Goal: Task Accomplishment & Management: Complete application form

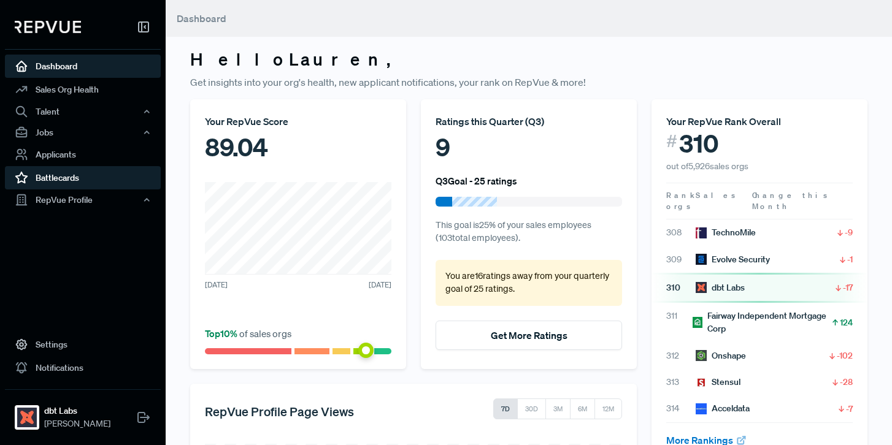
click at [78, 180] on link "Battlecards" at bounding box center [83, 177] width 156 height 23
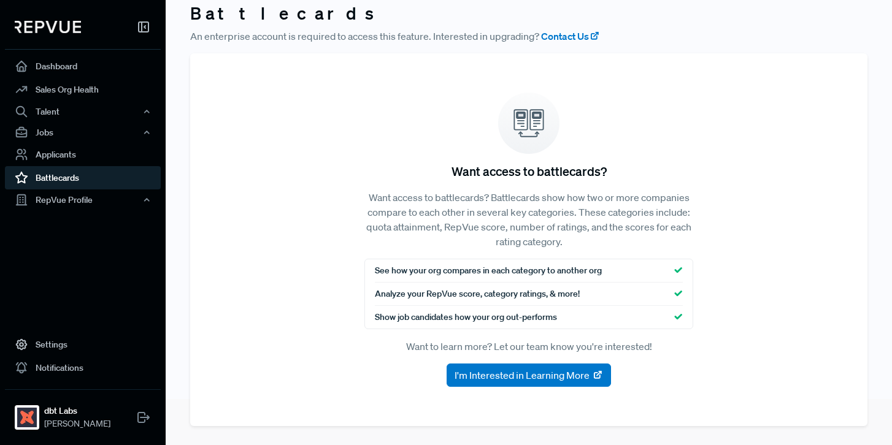
scroll to position [47, 0]
click at [68, 202] on div "RepVue Profile" at bounding box center [83, 200] width 156 height 21
click at [71, 240] on link "Reviews" at bounding box center [99, 242] width 156 height 20
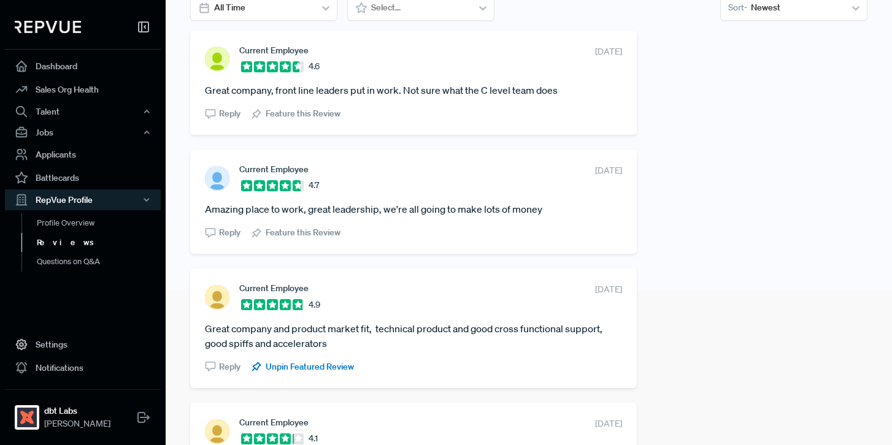
scroll to position [159, 0]
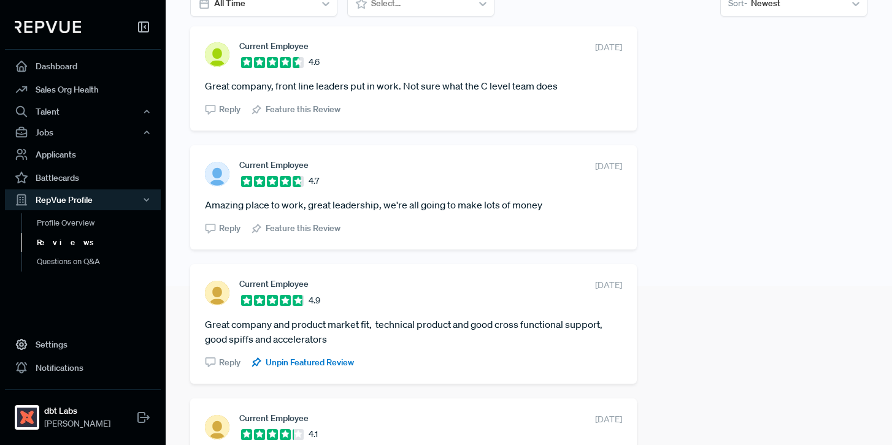
click at [443, 310] on section "Current Employee 4.9 [DATE] Great company and product market fit, technical pro…" at bounding box center [413, 324] width 417 height 90
click at [458, 321] on article "Great company and product market fit, technical product and good cross function…" at bounding box center [413, 331] width 417 height 29
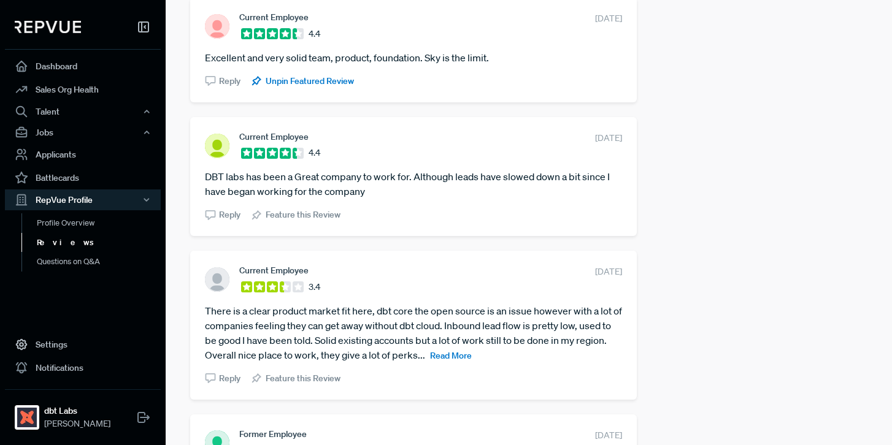
scroll to position [1067, 0]
click at [99, 224] on link "Profile Overview" at bounding box center [99, 228] width 156 height 31
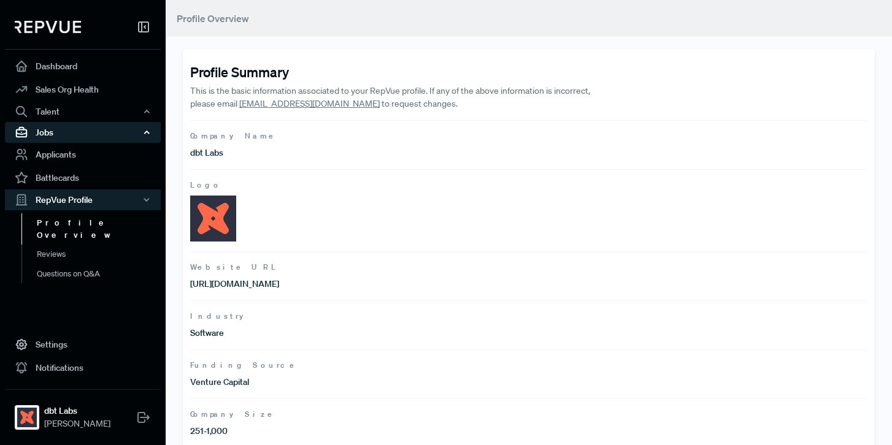
click at [83, 138] on div "Jobs" at bounding box center [83, 132] width 156 height 21
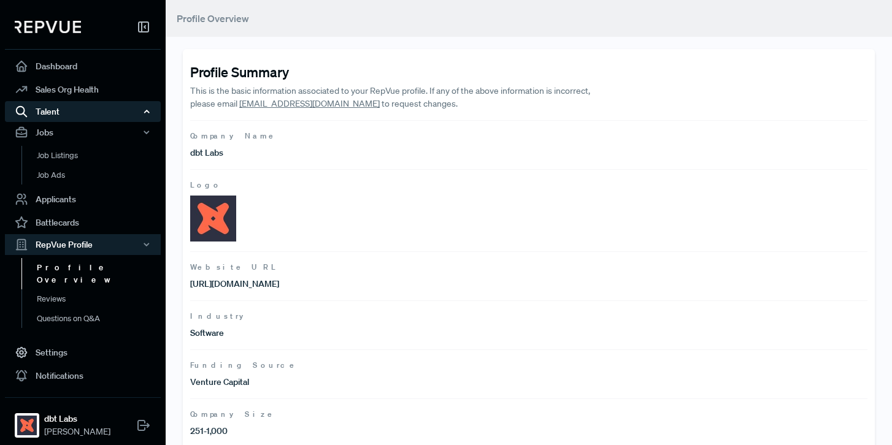
click at [87, 113] on div "Talent" at bounding box center [83, 111] width 156 height 21
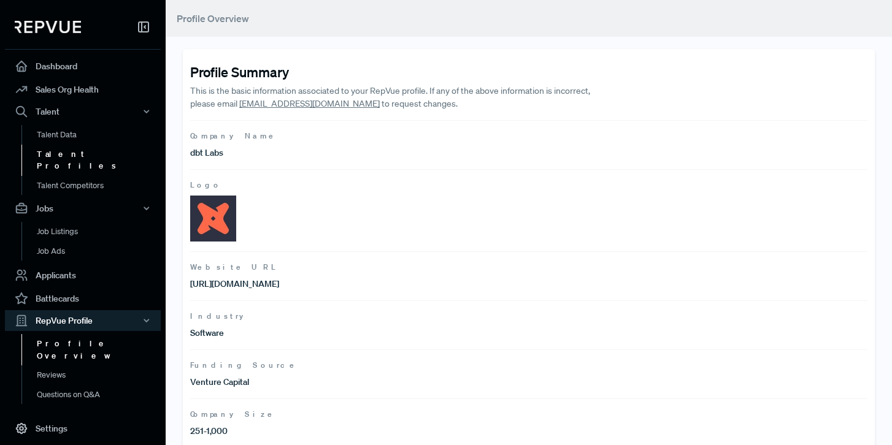
click at [82, 151] on link "Talent Profiles" at bounding box center [99, 160] width 156 height 31
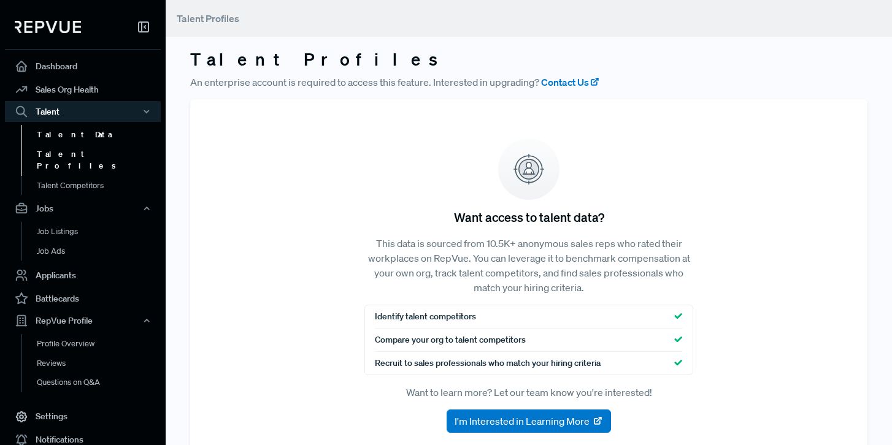
click at [77, 132] on link "Talent Data" at bounding box center [99, 135] width 156 height 20
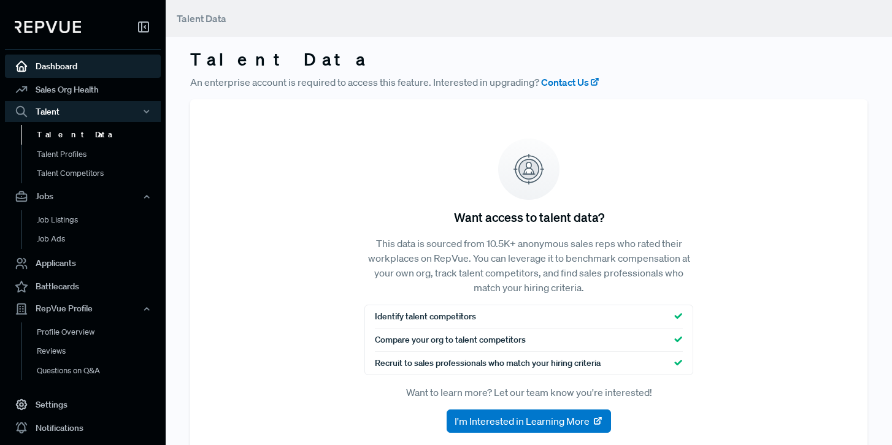
click at [77, 68] on link "Dashboard" at bounding box center [83, 66] width 156 height 23
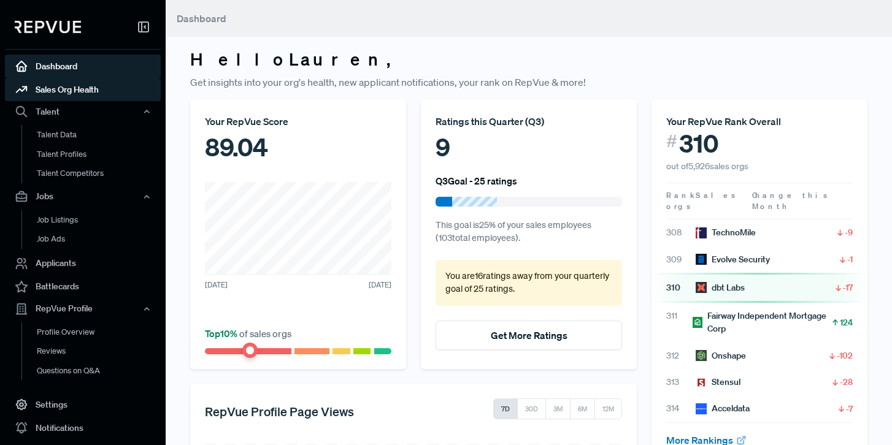
click at [85, 85] on link "Sales Org Health" at bounding box center [83, 89] width 156 height 23
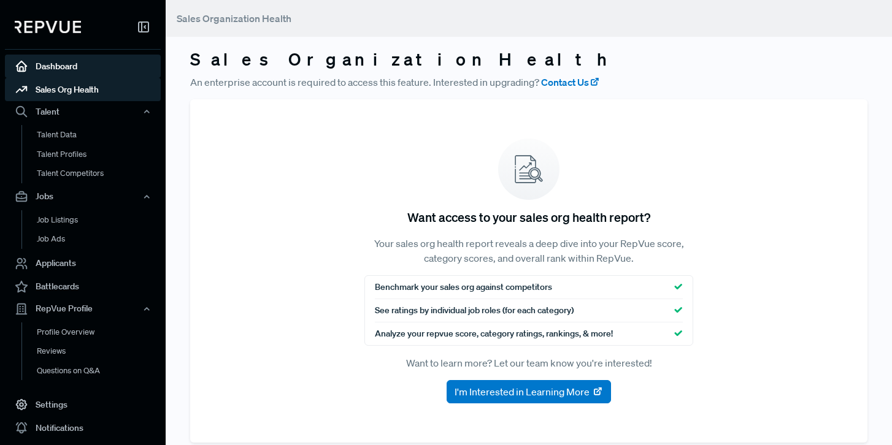
click at [78, 58] on link "Dashboard" at bounding box center [83, 66] width 156 height 23
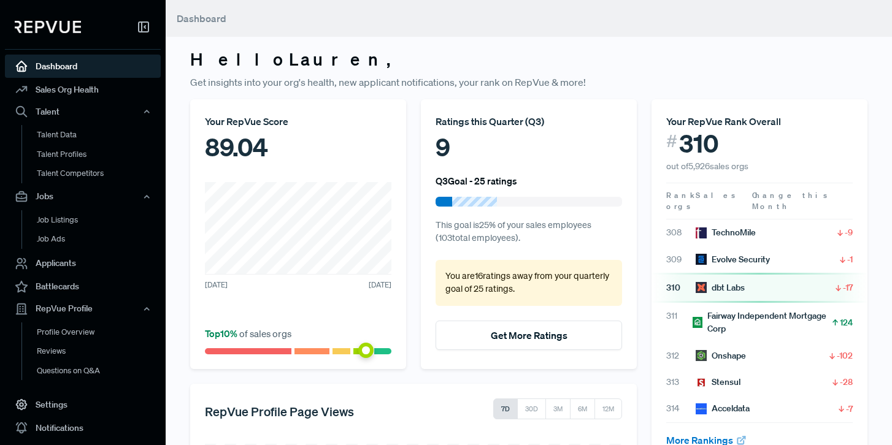
click at [308, 180] on div "Your RepVue Score 89.[DATE] [DATE] Top 10 % of sales orgs" at bounding box center [298, 234] width 216 height 270
click at [258, 150] on div "89.04" at bounding box center [298, 147] width 186 height 37
click at [370, 350] on span at bounding box center [365, 350] width 15 height 15
click at [269, 318] on div "Top 10 % of sales orgs" at bounding box center [298, 335] width 186 height 38
click at [322, 157] on div "89.04" at bounding box center [298, 147] width 186 height 37
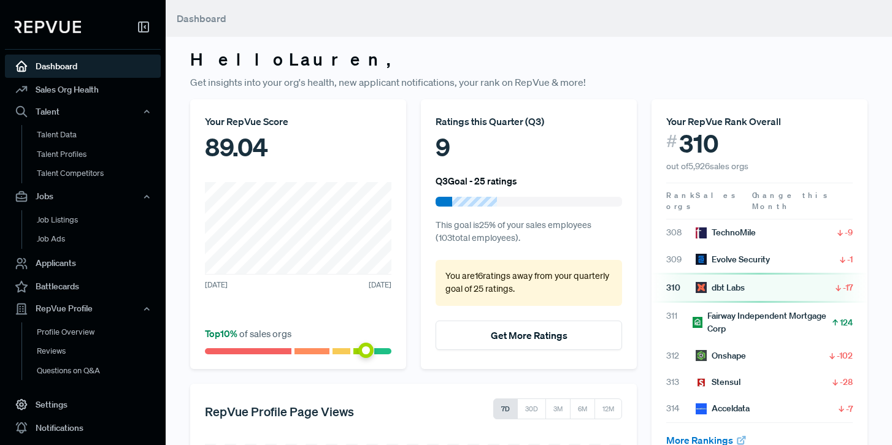
click at [322, 157] on div "89.04" at bounding box center [298, 147] width 186 height 37
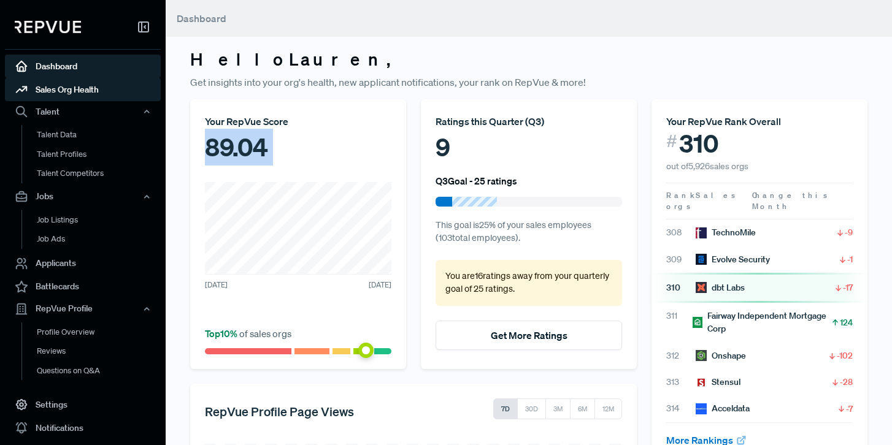
click at [74, 91] on link "Sales Org Health" at bounding box center [83, 89] width 156 height 23
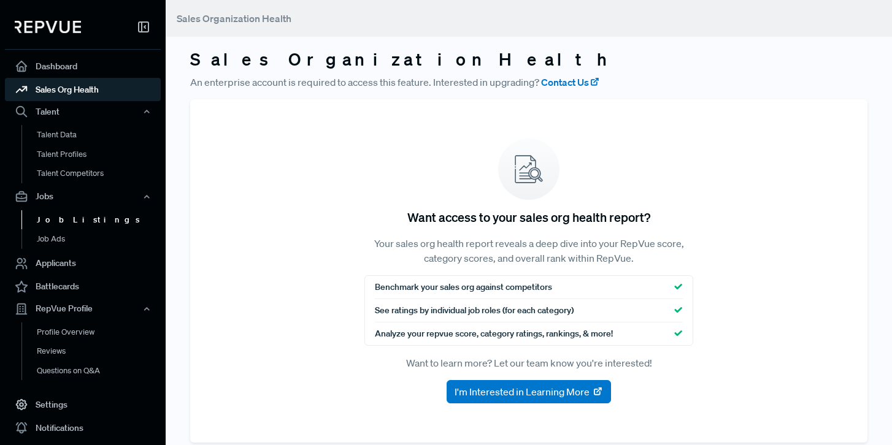
click at [74, 225] on link "Job Listings" at bounding box center [99, 220] width 156 height 20
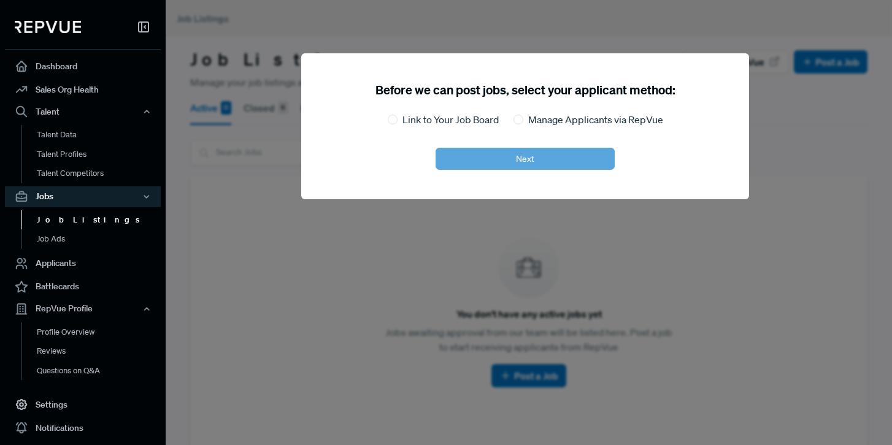
click at [396, 123] on div "Link to Your Job Board" at bounding box center [443, 119] width 111 height 15
click at [392, 120] on input "Link to Your Job Board" at bounding box center [393, 120] width 10 height 10
radio input "true"
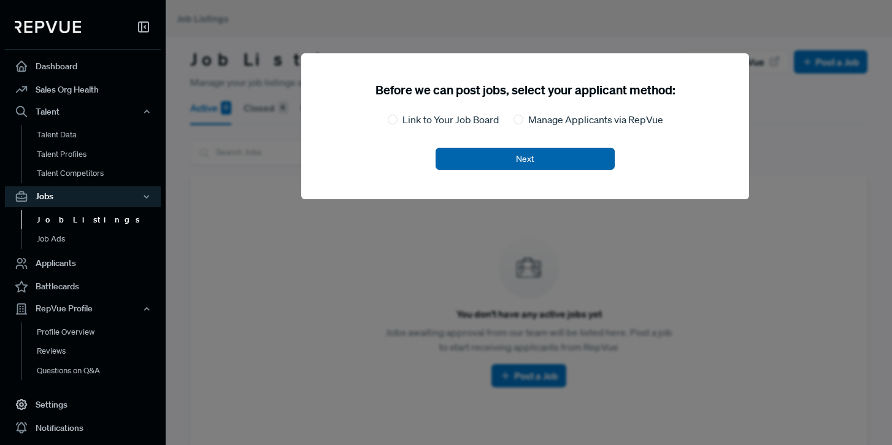
click at [484, 152] on button "Next" at bounding box center [524, 159] width 179 height 22
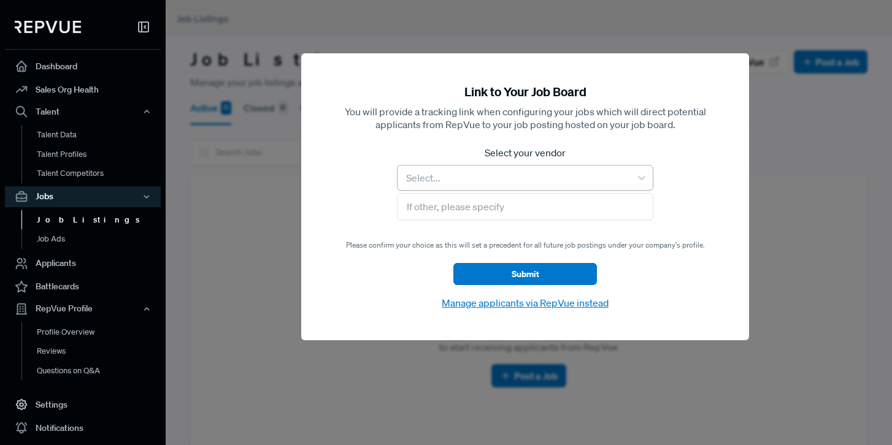
click at [482, 176] on div at bounding box center [514, 177] width 221 height 17
type input "gree"
click at [446, 198] on div "Greenhouse" at bounding box center [525, 210] width 256 height 25
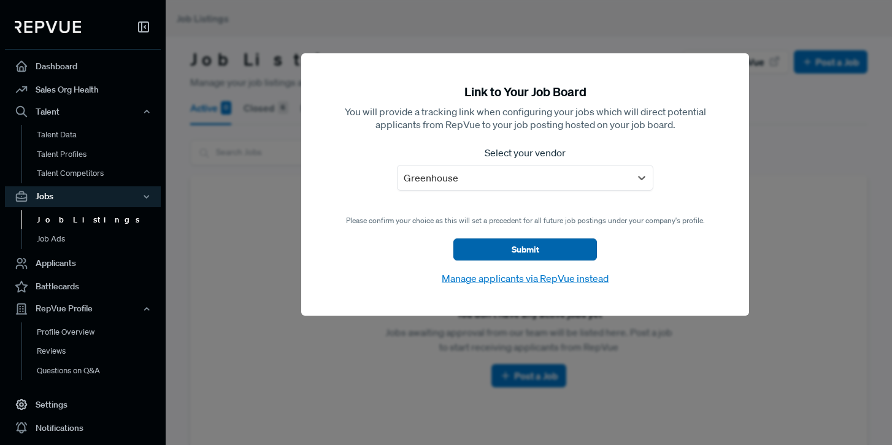
click at [503, 253] on button "Submit" at bounding box center [525, 250] width 144 height 22
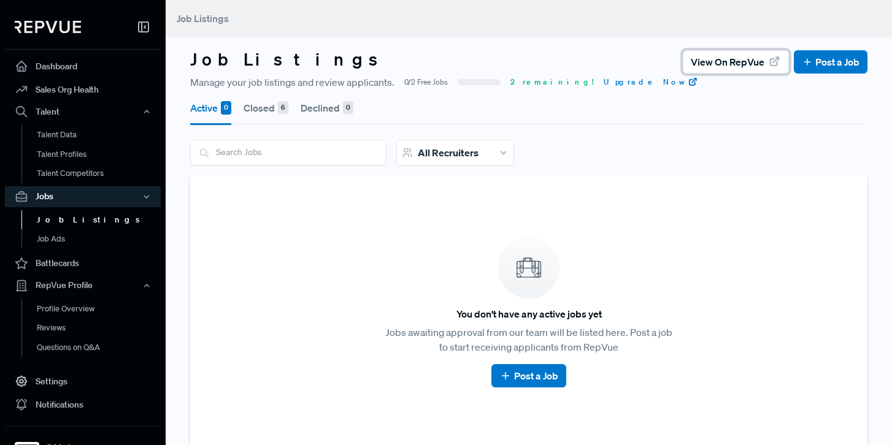
click at [770, 69] on button "View on RepVue" at bounding box center [736, 61] width 106 height 23
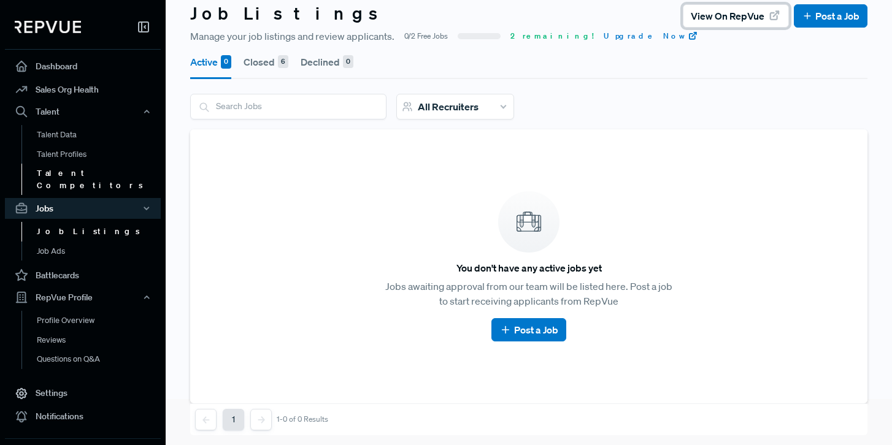
scroll to position [56, 0]
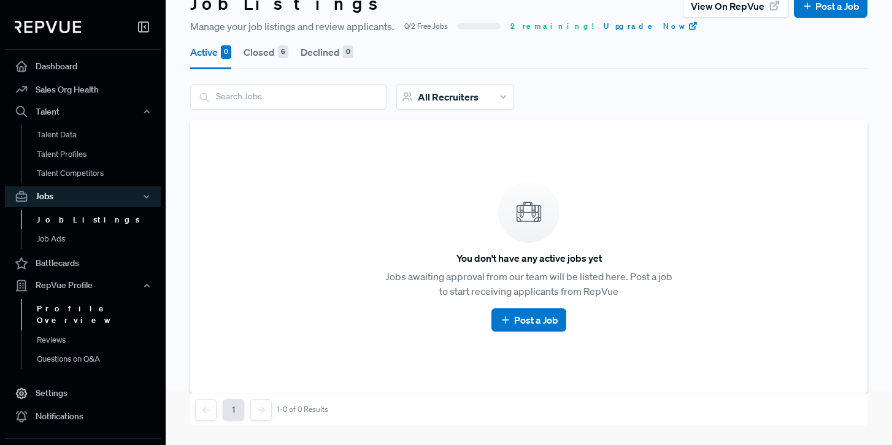
click at [59, 306] on link "Profile Overview" at bounding box center [99, 314] width 156 height 31
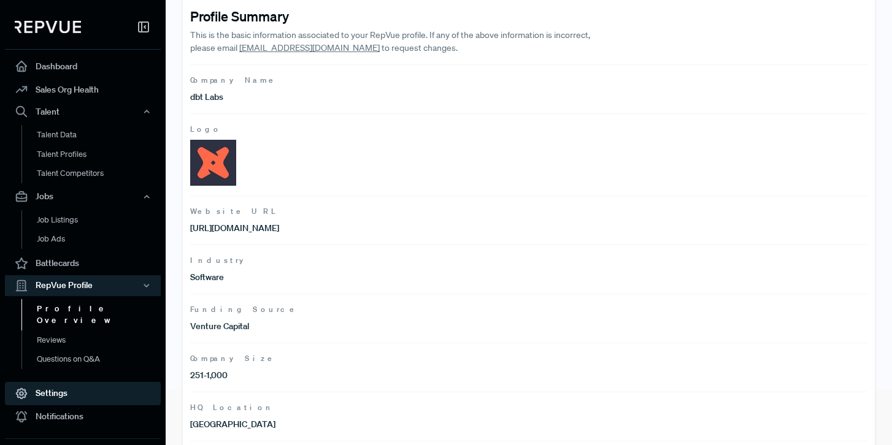
click at [57, 382] on link "Settings" at bounding box center [83, 393] width 156 height 23
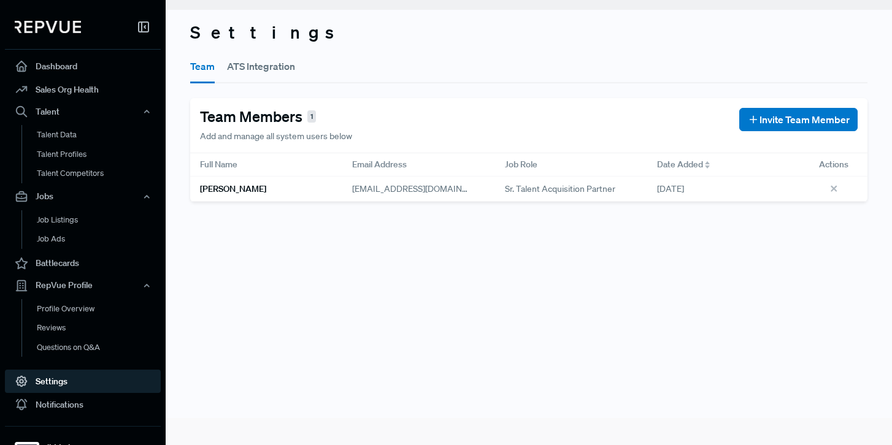
click at [245, 71] on button "ATS Integration" at bounding box center [261, 66] width 68 height 34
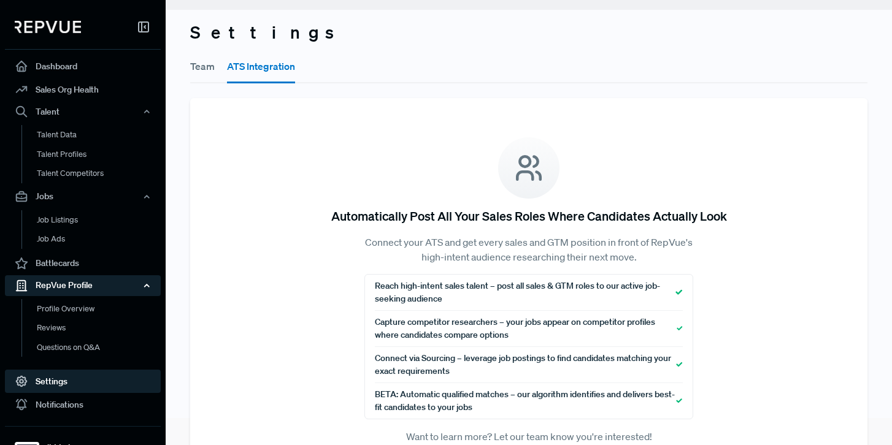
click at [94, 283] on div "RepVue Profile" at bounding box center [83, 285] width 156 height 21
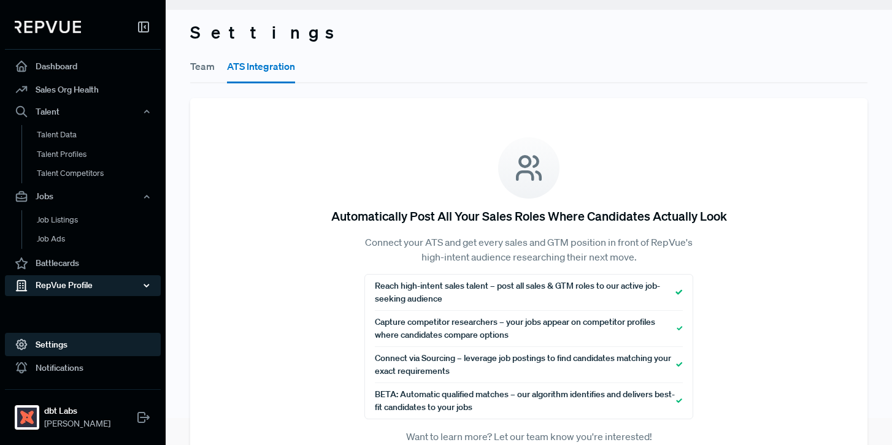
click at [94, 283] on div "RepVue Profile" at bounding box center [83, 285] width 156 height 21
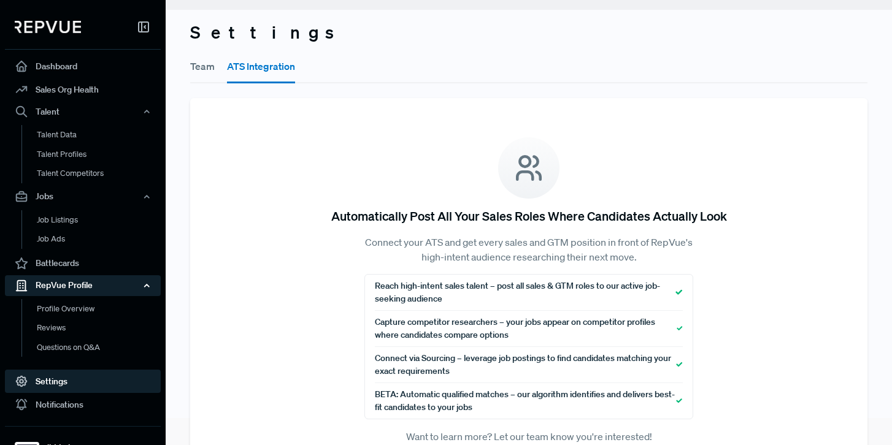
click at [94, 283] on div "RepVue Profile" at bounding box center [83, 285] width 156 height 21
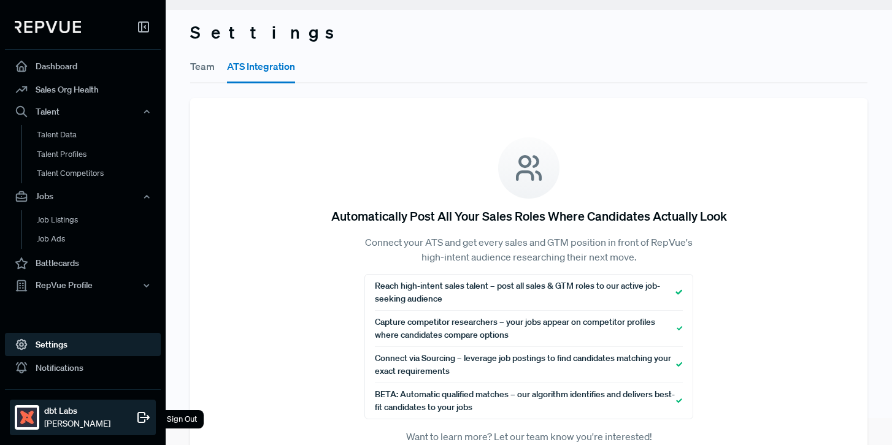
click at [28, 419] on img at bounding box center [27, 418] width 20 height 20
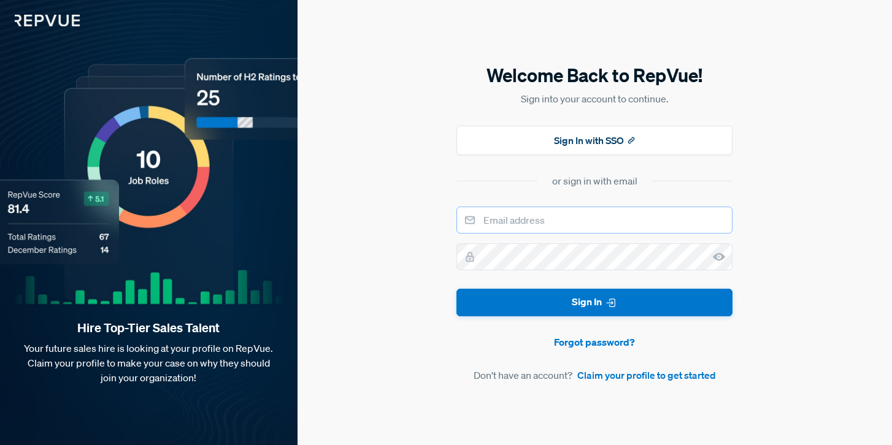
click at [532, 222] on input "email" at bounding box center [594, 220] width 276 height 27
click at [513, 219] on input "email" at bounding box center [594, 220] width 276 height 27
type input "[EMAIL_ADDRESS][DOMAIN_NAME]"
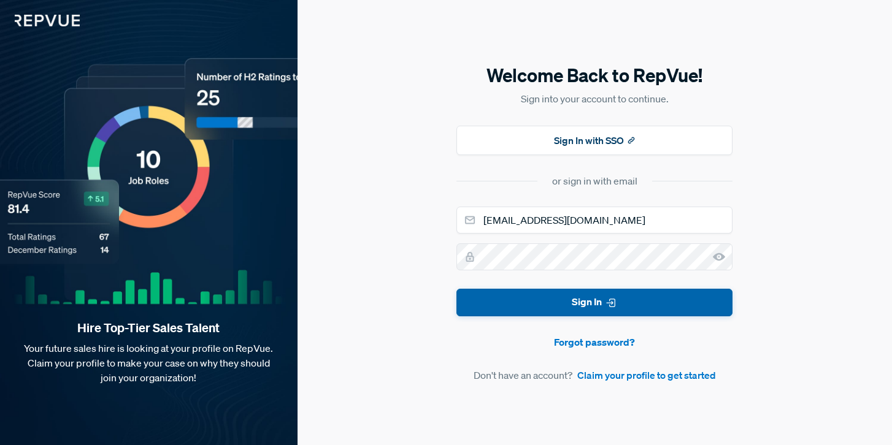
click at [532, 289] on button "Sign In" at bounding box center [594, 303] width 276 height 28
